Goal: Information Seeking & Learning: Learn about a topic

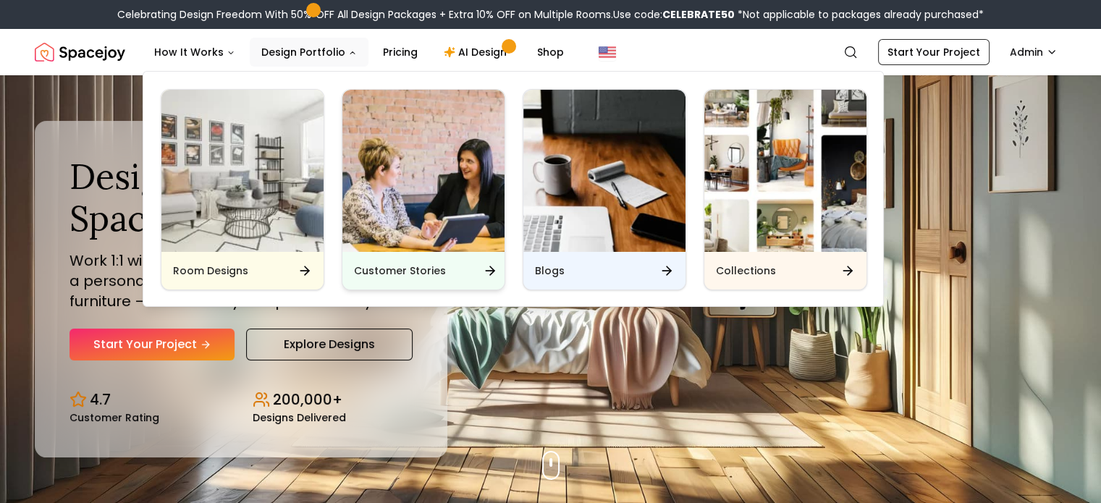
click at [417, 257] on div "Customer Stories" at bounding box center [423, 271] width 162 height 38
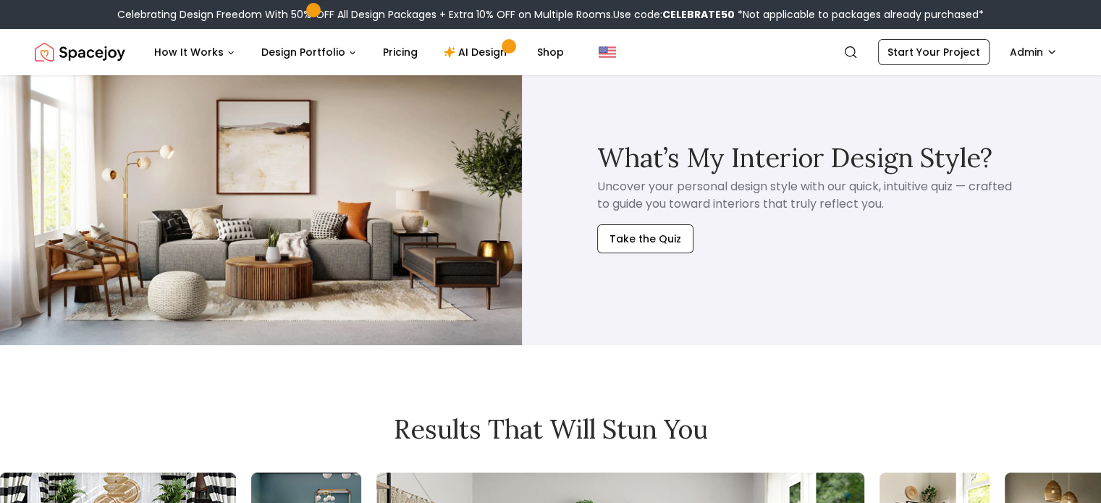
scroll to position [5715, 0]
